Goal: Communication & Community: Ask a question

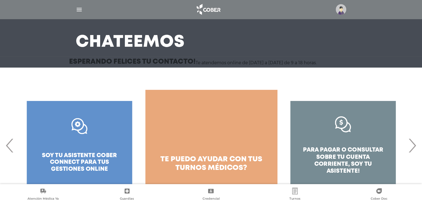
scroll to position [41, 0]
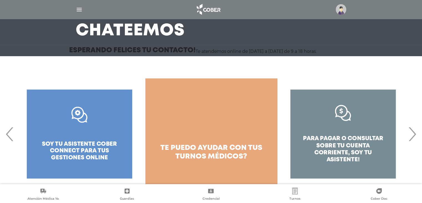
click at [413, 133] on span "›" at bounding box center [412, 134] width 11 height 30
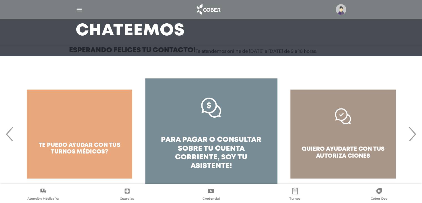
click at [413, 133] on span "›" at bounding box center [412, 134] width 11 height 30
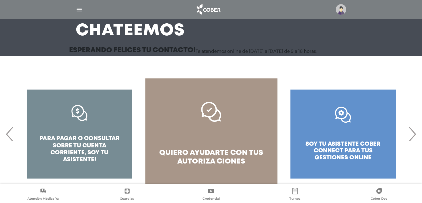
click at [413, 133] on span "›" at bounding box center [412, 134] width 11 height 30
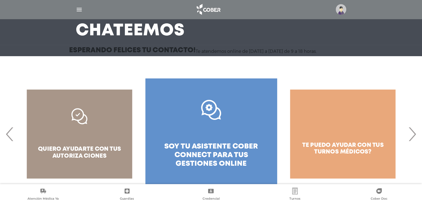
click at [413, 133] on span "›" at bounding box center [412, 134] width 11 height 30
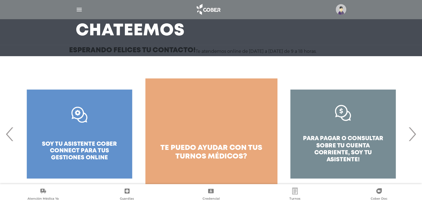
click at [413, 133] on span "›" at bounding box center [412, 134] width 11 height 30
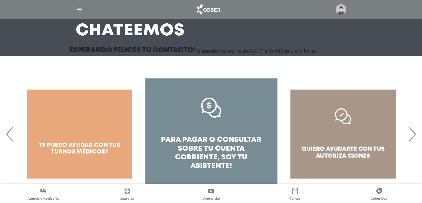
click at [345, 159] on div "quiero ayudarte con tus autoriza ciones" at bounding box center [343, 133] width 132 height 111
click at [414, 135] on span "›" at bounding box center [412, 134] width 11 height 30
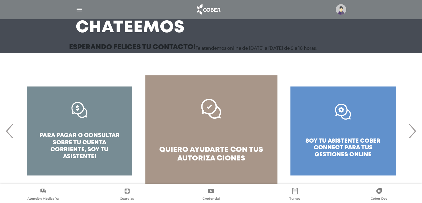
scroll to position [46, 0]
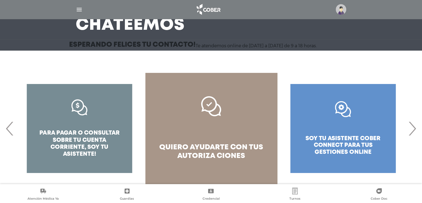
click at [341, 140] on div ".st0{fill:#FFFFFF;} soy tu asistente cober connect para tus gestiones online" at bounding box center [343, 128] width 132 height 111
click at [412, 130] on span "›" at bounding box center [412, 128] width 11 height 30
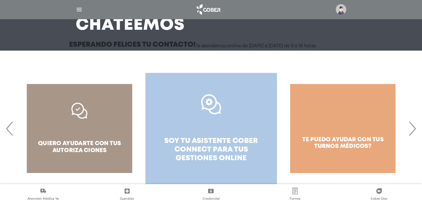
click at [197, 142] on span "soy tu asistente cober connect para tus" at bounding box center [211, 144] width 94 height 15
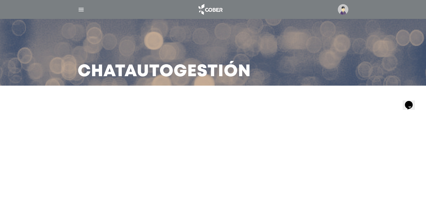
click at [413, 101] on icon "Widget de Chat" at bounding box center [409, 105] width 8 height 8
click at [414, 100] on icon "Opens Chat This icon Opens the chat window." at bounding box center [409, 104] width 9 height 9
drag, startPoint x: 82, startPoint y: 9, endPoint x: 68, endPoint y: 12, distance: 13.9
click at [82, 8] on img "button" at bounding box center [81, 9] width 7 height 7
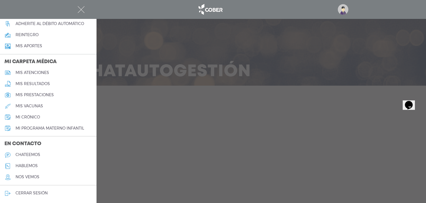
scroll to position [226, 0]
click at [38, 155] on h5 "chateemos" at bounding box center [28, 154] width 25 height 5
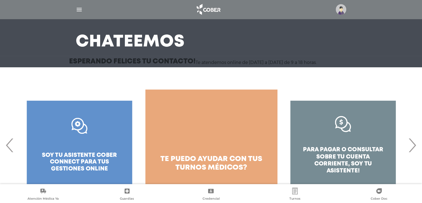
scroll to position [46, 0]
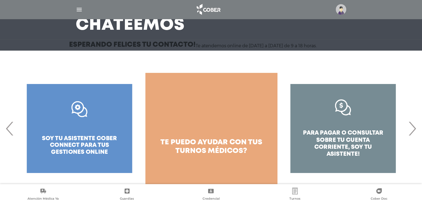
click at [417, 129] on span "›" at bounding box center [412, 128] width 11 height 30
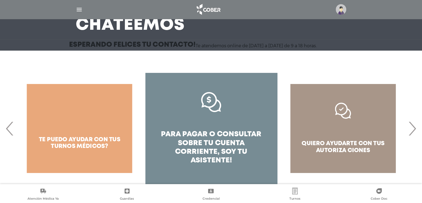
click at [412, 131] on span "›" at bounding box center [412, 128] width 11 height 30
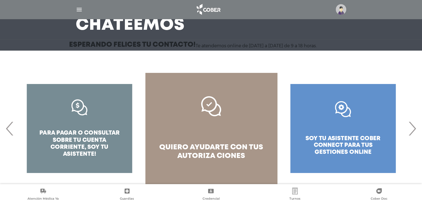
click at [227, 147] on span "quiero ayudarte con tus" at bounding box center [211, 147] width 104 height 7
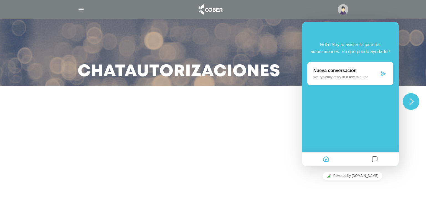
click at [346, 72] on p "Nueva conversación" at bounding box center [347, 70] width 66 height 5
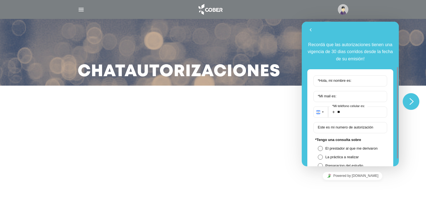
scroll to position [28, 0]
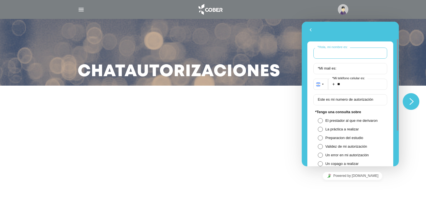
click at [356, 55] on input "* Hola, mi nombre es:" at bounding box center [351, 52] width 74 height 11
type input "**********"
click at [353, 82] on input "**" at bounding box center [357, 84] width 59 height 11
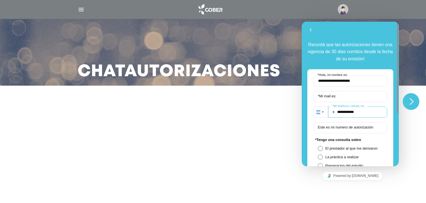
scroll to position [83, 0]
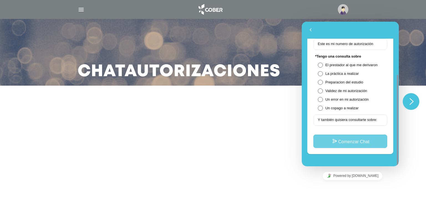
type input "**********"
click at [350, 144] on button "Comenzar Chat" at bounding box center [351, 140] width 74 height 13
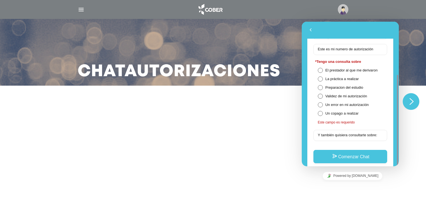
click at [320, 96] on span at bounding box center [320, 96] width 5 height 5
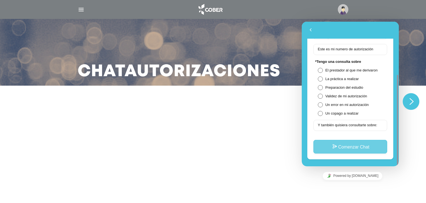
click at [360, 145] on button "Comenzar Chat" at bounding box center [351, 146] width 74 height 13
click at [360, 148] on button "Comenzar Chat" at bounding box center [351, 146] width 74 height 13
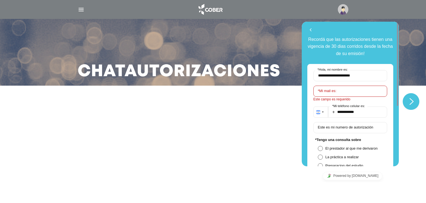
scroll to position [0, 0]
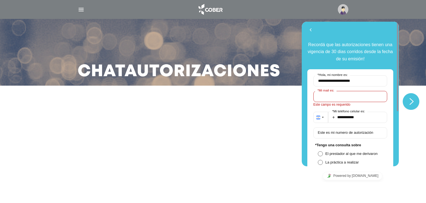
click at [347, 92] on input "* Mi mail es:" at bounding box center [351, 96] width 74 height 11
type input "**********"
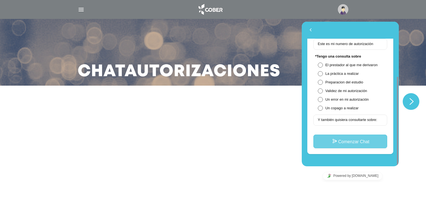
click at [354, 142] on button "Comenzar Chat" at bounding box center [351, 140] width 74 height 13
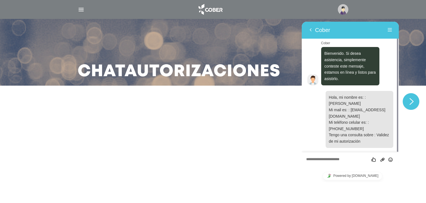
scroll to position [3, 0]
type textarea "****"
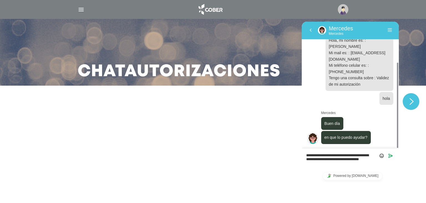
scroll to position [0, 0]
type textarea "**********"
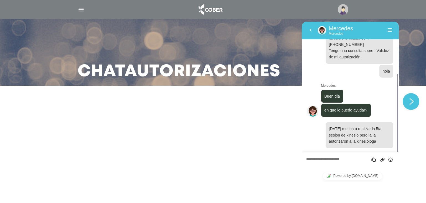
drag, startPoint x: 328, startPoint y: 158, endPoint x: 317, endPoint y: 159, distance: 10.9
click at [317, 159] on textarea at bounding box center [350, 159] width 88 height 4
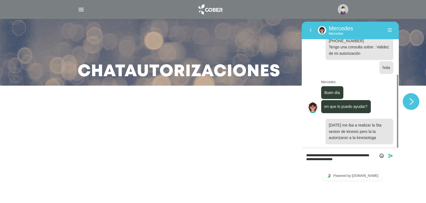
type textarea "**********"
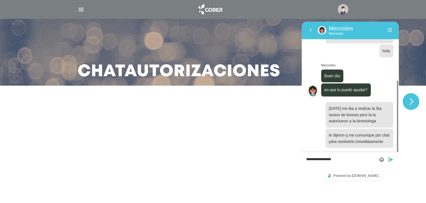
type textarea "**********"
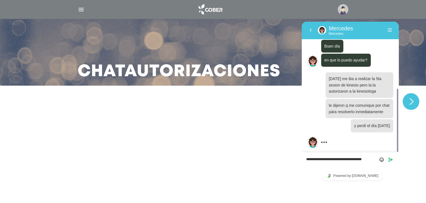
scroll to position [4, 0]
type textarea "**********"
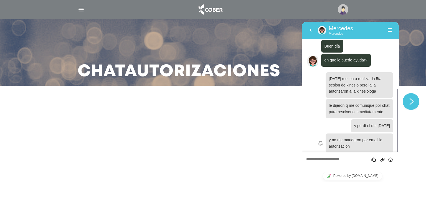
scroll to position [158, 0]
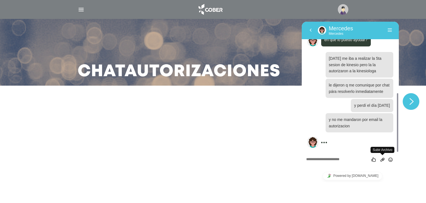
click at [382, 159] on icon "Group of buttons" at bounding box center [382, 159] width 5 height 5
click at [389, 159] on icon "Enviar" at bounding box center [390, 159] width 5 height 5
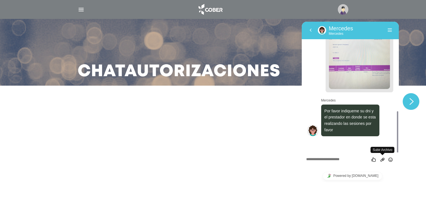
scroll to position [263, 0]
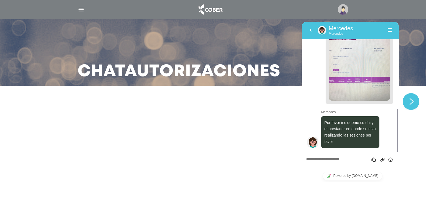
click at [338, 159] on textarea at bounding box center [350, 159] width 88 height 4
type textarea "********"
click at [391, 159] on icon "Enviar" at bounding box center [390, 159] width 5 height 5
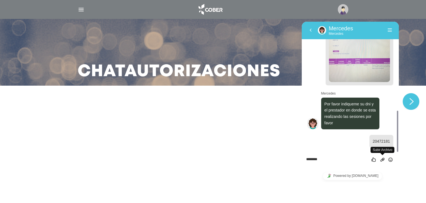
click at [383, 158] on icon "Group of buttons" at bounding box center [382, 159] width 5 height 5
click at [389, 160] on icon "Enviar" at bounding box center [390, 159] width 5 height 5
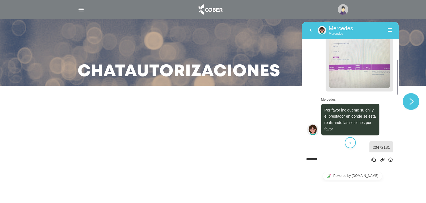
scroll to position [248, 0]
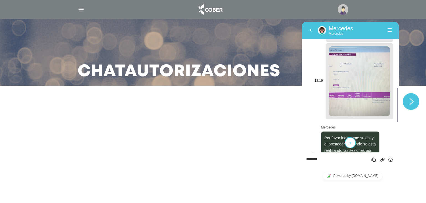
click at [355, 76] on img at bounding box center [359, 80] width 61 height 69
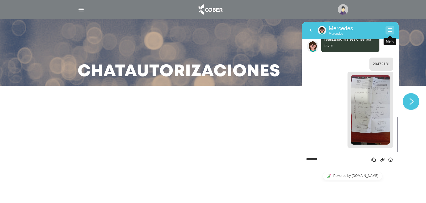
click at [390, 28] on button "Menú" at bounding box center [390, 30] width 9 height 8
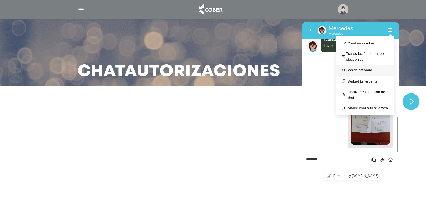
click at [357, 70] on div "Sonido activado" at bounding box center [356, 70] width 31 height 7
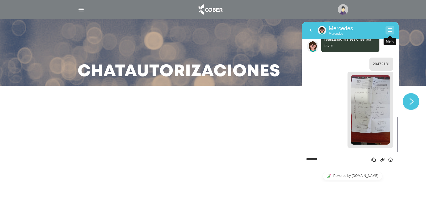
click at [388, 29] on button "Menú" at bounding box center [390, 30] width 9 height 8
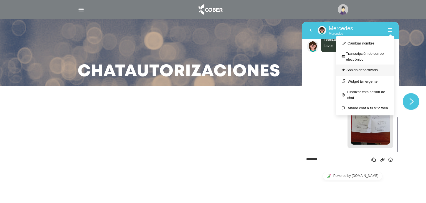
click at [364, 68] on div "Sonido desactivado" at bounding box center [359, 70] width 37 height 7
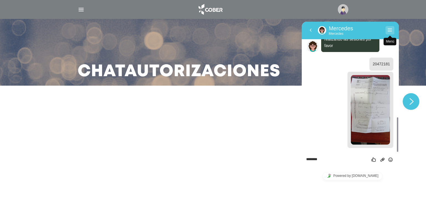
click at [392, 32] on button "Menú" at bounding box center [390, 30] width 9 height 8
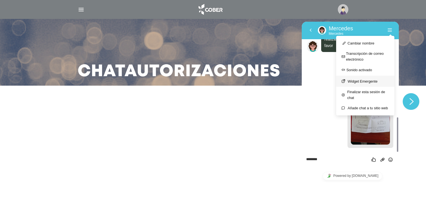
click at [362, 79] on button "Widget Emergente" at bounding box center [365, 81] width 58 height 11
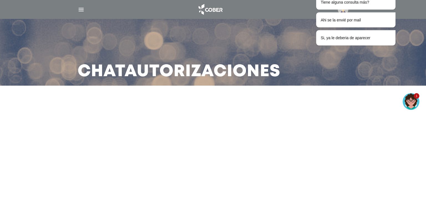
click at [415, 99] on img "Widget de Chat" at bounding box center [411, 101] width 17 height 17
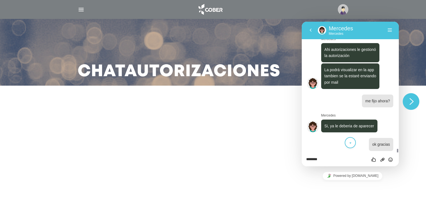
scroll to position [597, 0]
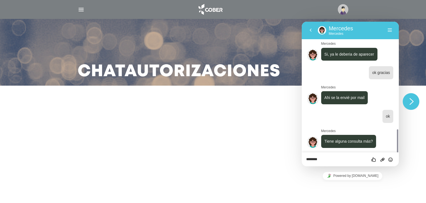
click at [333, 160] on textarea "********" at bounding box center [350, 159] width 88 height 4
type textarea "**********"
click at [388, 160] on icon "Enviar" at bounding box center [390, 159] width 5 height 5
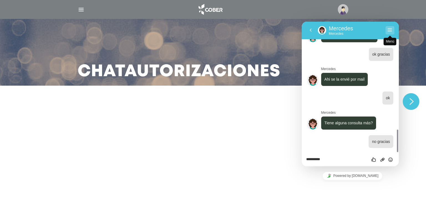
click at [390, 32] on button "Menú" at bounding box center [390, 30] width 9 height 8
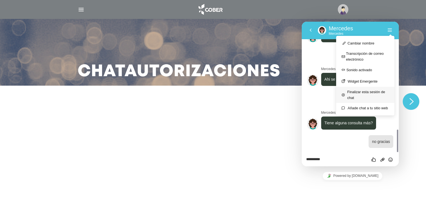
click at [358, 91] on button "Finalizar esta sesión de chat" at bounding box center [365, 95] width 58 height 16
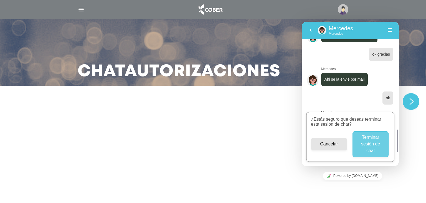
click at [374, 145] on button "Terminar sesión de chat" at bounding box center [371, 144] width 36 height 26
